Goal: Complete application form: Complete application form

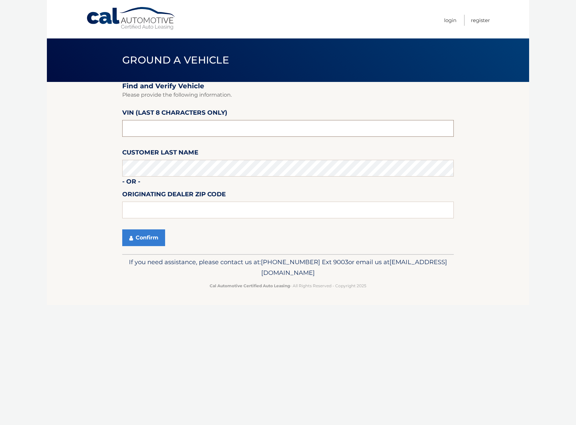
click at [147, 131] on input "text" at bounding box center [287, 128] width 331 height 17
type input "PH087056"
click at [145, 212] on input "text" at bounding box center [287, 210] width 331 height 17
type input "08012"
click at [144, 238] on button "Confirm" at bounding box center [143, 238] width 43 height 17
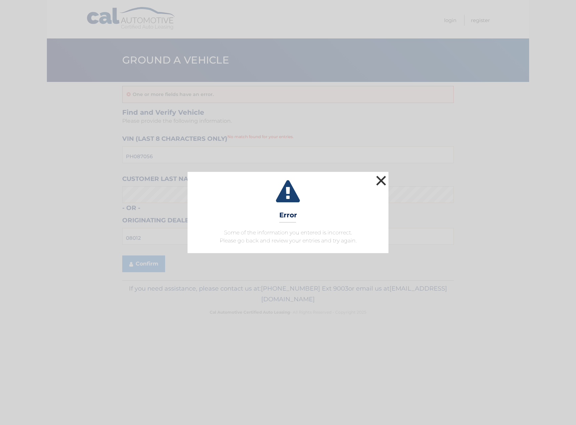
click at [381, 180] on button "×" at bounding box center [380, 180] width 13 height 13
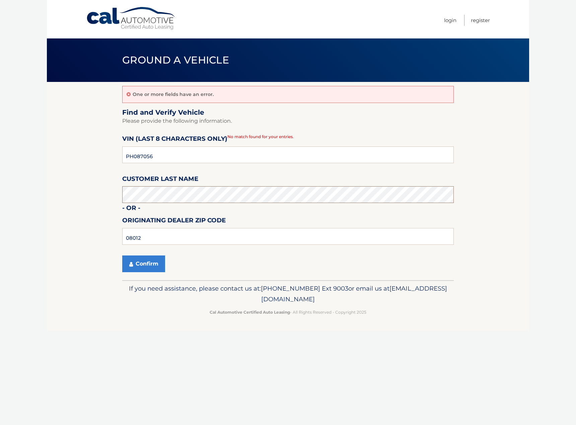
click at [90, 197] on section "One or more fields have an error. Find and Verify Vehicle Please provide the fo…" at bounding box center [288, 181] width 482 height 198
click at [74, 216] on section "One or more fields have an error. Find and Verify Vehicle Please provide the fo…" at bounding box center [288, 181] width 482 height 198
click at [150, 263] on button "Confirm" at bounding box center [143, 264] width 43 height 17
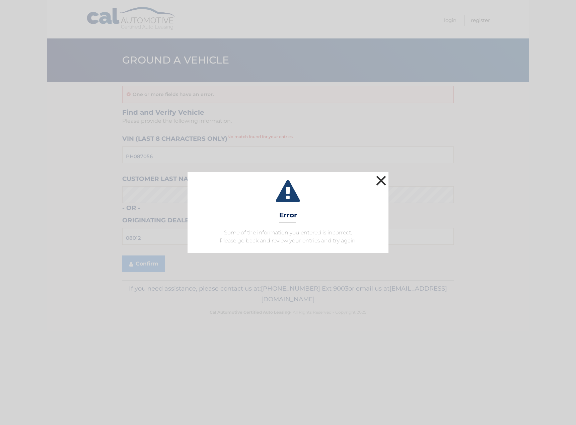
click at [382, 180] on button "×" at bounding box center [380, 180] width 13 height 13
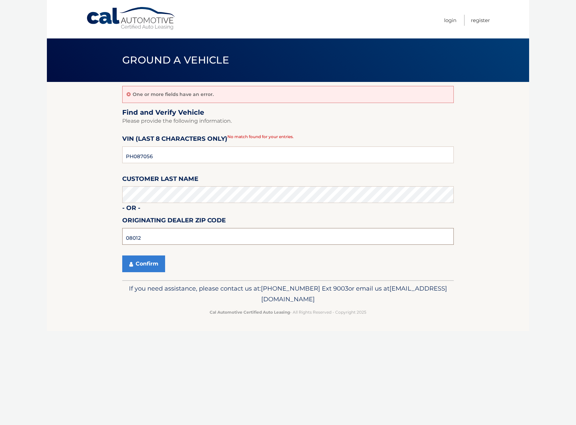
drag, startPoint x: 144, startPoint y: 238, endPoint x: 101, endPoint y: 239, distance: 42.2
click at [101, 238] on section "One or more fields have an error. Find and Verify Vehicle Please provide the fo…" at bounding box center [288, 181] width 482 height 198
click at [87, 256] on section "One or more fields have an error. Find and Verify Vehicle Please provide the fo…" at bounding box center [288, 181] width 482 height 198
drag, startPoint x: 153, startPoint y: 158, endPoint x: 99, endPoint y: 161, distance: 54.3
click at [99, 161] on section "One or more fields have an error. Find and Verify Vehicle Please provide the fo…" at bounding box center [288, 181] width 482 height 198
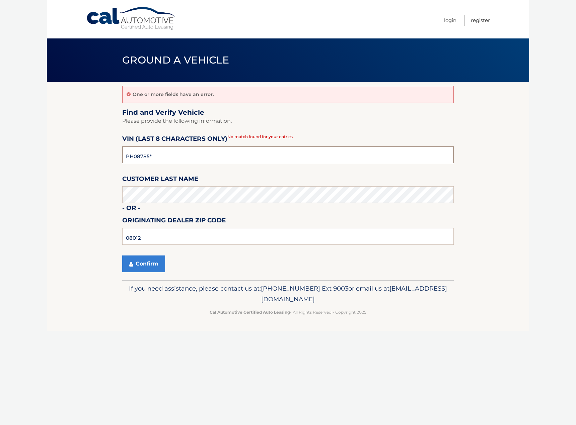
type input "PH087856"
click at [57, 188] on section "One or more fields have an error. Find and Verify Vehicle Please provide the fo…" at bounding box center [288, 181] width 482 height 198
click at [146, 264] on button "Confirm" at bounding box center [143, 264] width 43 height 17
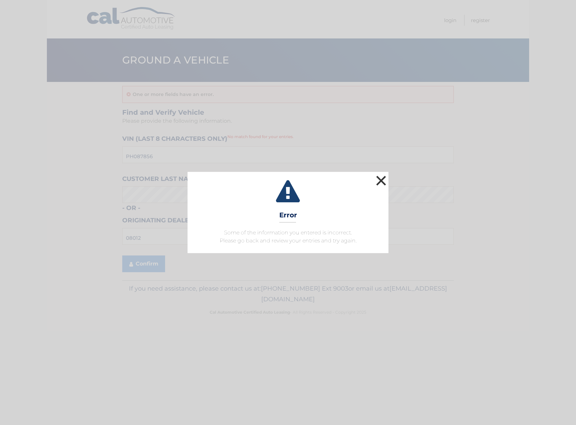
click at [381, 179] on button "×" at bounding box center [380, 180] width 13 height 13
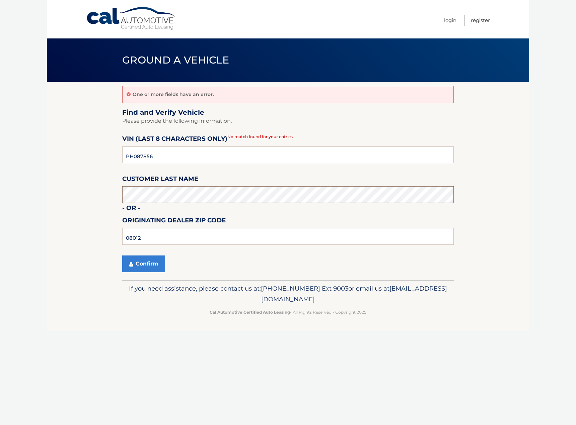
click at [103, 198] on section "One or more fields have an error. Find and Verify Vehicle Please provide the fo…" at bounding box center [288, 181] width 482 height 198
click at [82, 210] on section "One or more fields have an error. Find and Verify Vehicle Please provide the fo…" at bounding box center [288, 181] width 482 height 198
click at [144, 261] on button "Confirm" at bounding box center [143, 264] width 43 height 17
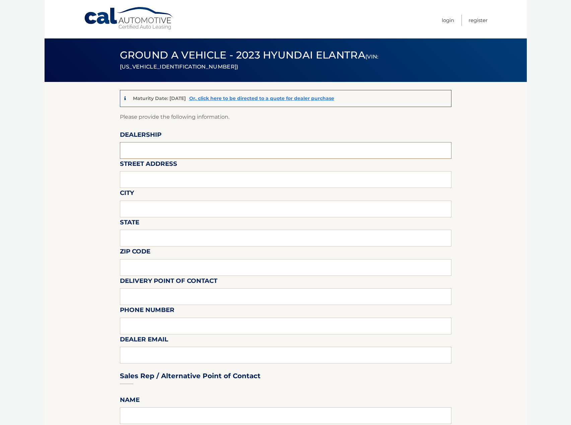
click at [134, 149] on input "text" at bounding box center [285, 150] width 331 height 17
type input "HYUNDAI OF TURNERSVILLE"
type input "3400 ROUTE 42"
type input "TURNERSVILLE"
type input "NJ"
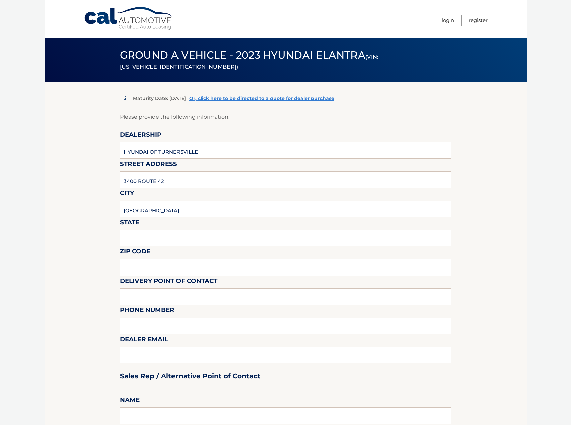
type input "08012"
type input "HYUNDAI"
type input "8566497543"
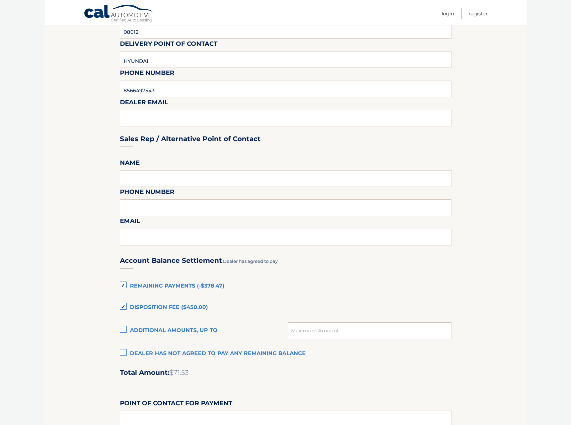
scroll to position [234, 0]
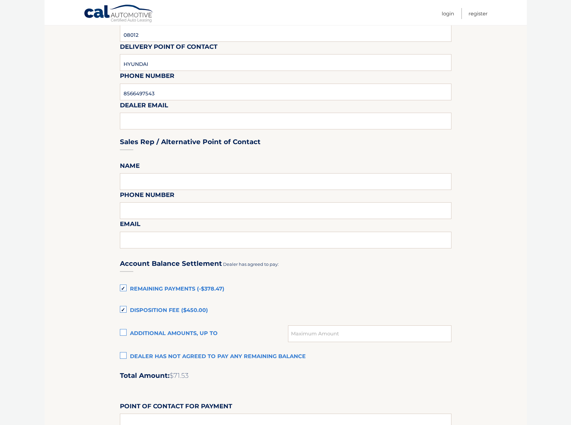
click at [148, 118] on div "Sales Rep / Alternative Point of Contact" at bounding box center [285, 129] width 331 height 47
click at [134, 179] on input "text" at bounding box center [285, 181] width 331 height 17
type input "HYUNDAI"
type input "8566497543"
click at [138, 242] on input "text" at bounding box center [285, 240] width 331 height 17
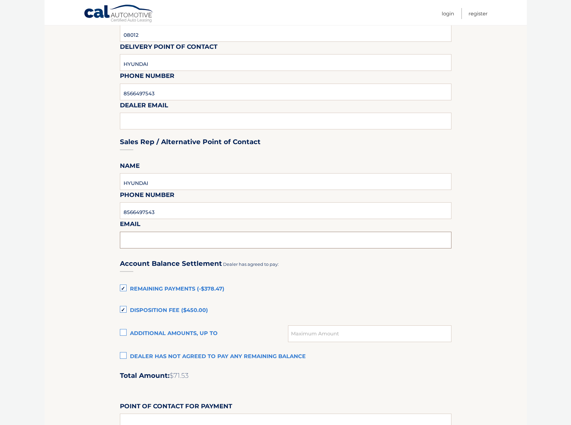
type input "JTRIMARCO@PENSKEAUTOMOTIVE.COM"
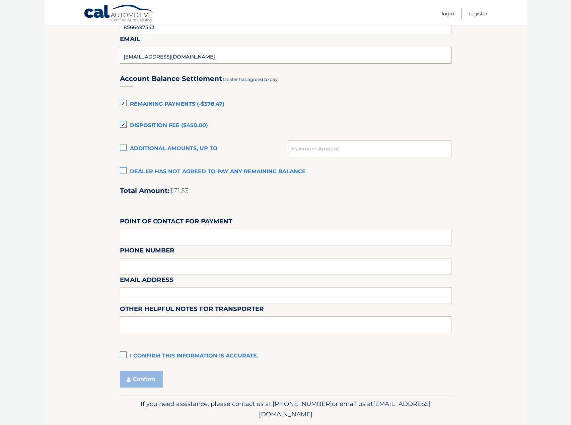
scroll to position [441, 0]
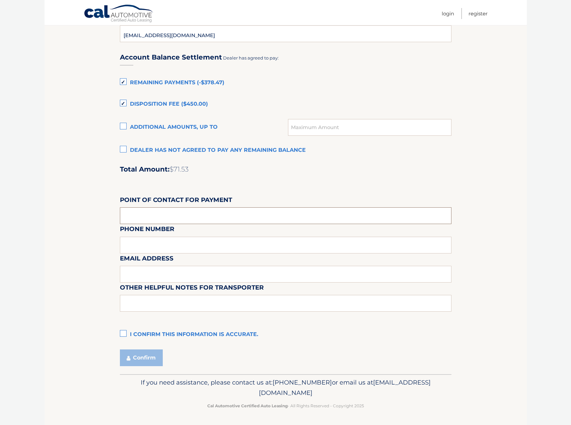
click at [136, 213] on input "text" at bounding box center [285, 216] width 331 height 17
type input "ALEXIA MONTELEON"
click at [143, 244] on div "Email Address" at bounding box center [285, 238] width 331 height 29
click at [124, 334] on label "I confirm this information is accurate." at bounding box center [285, 334] width 331 height 13
click at [0, 0] on input "I confirm this information is accurate." at bounding box center [0, 0] width 0 height 0
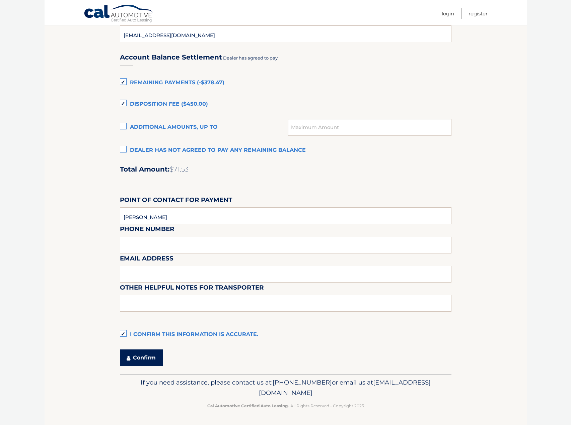
click at [143, 357] on button "Confirm" at bounding box center [141, 358] width 43 height 17
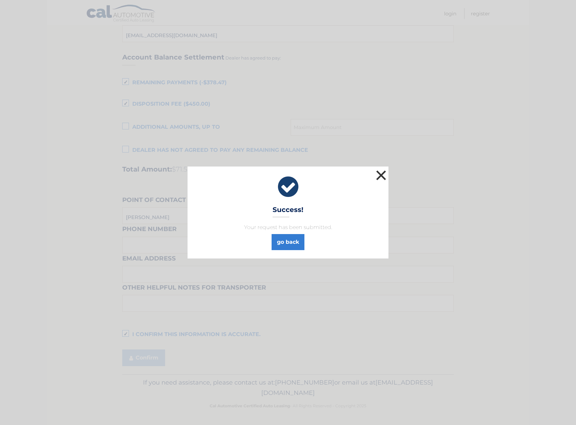
click at [381, 174] on button "×" at bounding box center [380, 175] width 13 height 13
